Goal: Complete application form

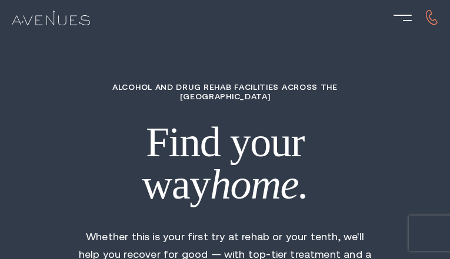
type input "FFDmTusNr"
type input "3315261593"
type input "[EMAIL_ADDRESS][DOMAIN_NAME]"
type input "nzHTjkTJFO"
radio input "true"
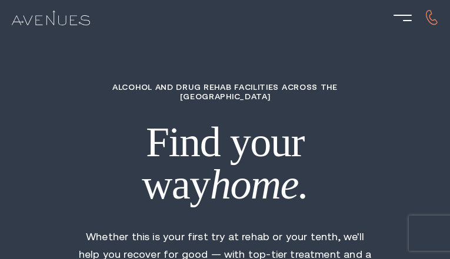
type input "bdRJJKsuQSDGBhN"
type input "KyFUYKJrevgclX"
type input "GaSHCQfJtvn"
type input "SjoPogBhgUT"
type input "wwtPZxMHQxuJ"
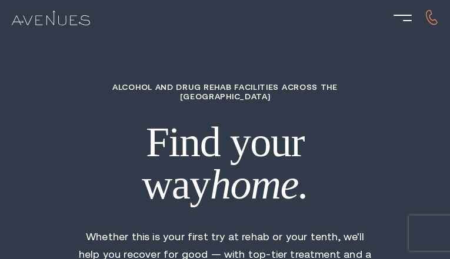
type input "9921822745"
type input "[EMAIL_ADDRESS][DOMAIN_NAME]"
